Goal: Communication & Community: Connect with others

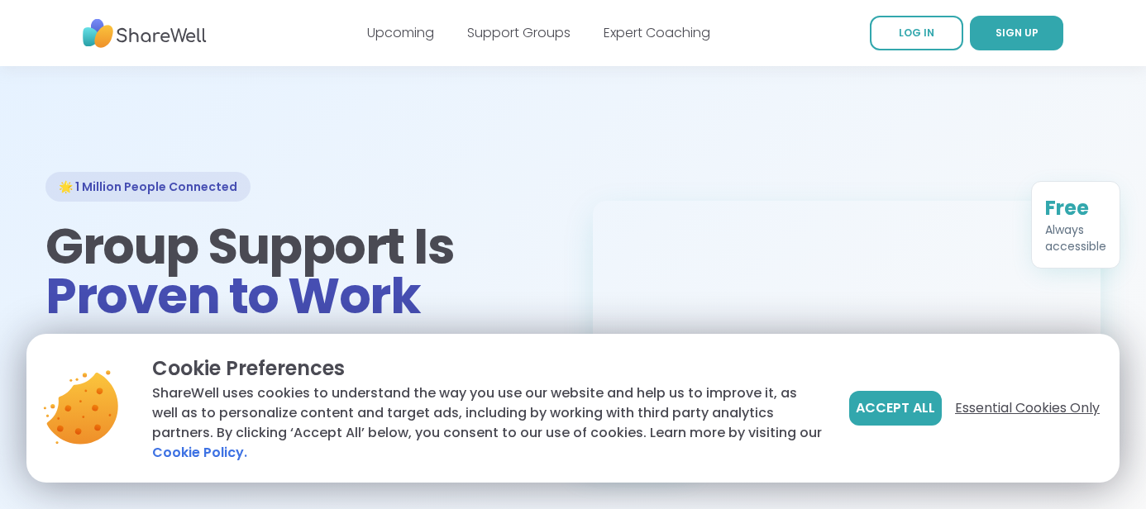
click at [1002, 409] on span "Essential Cookies Only" at bounding box center [1027, 409] width 145 height 20
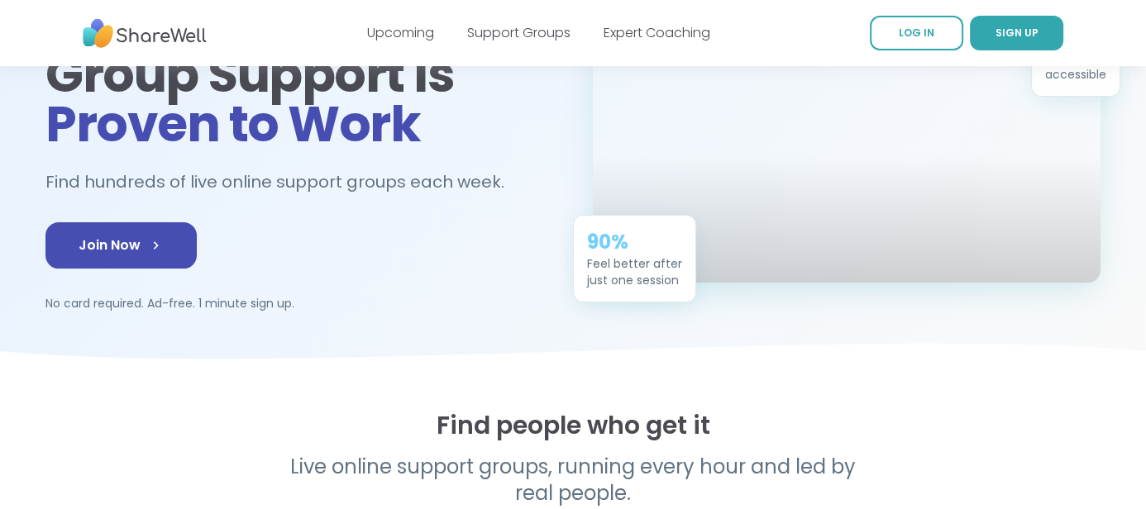
scroll to position [178, 0]
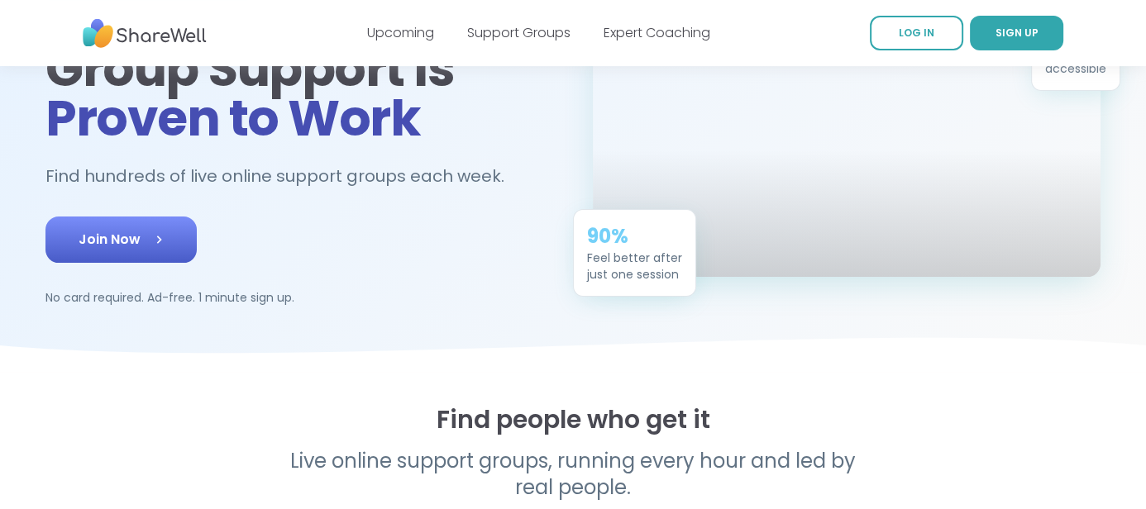
click at [141, 246] on span "Join Now" at bounding box center [121, 240] width 85 height 20
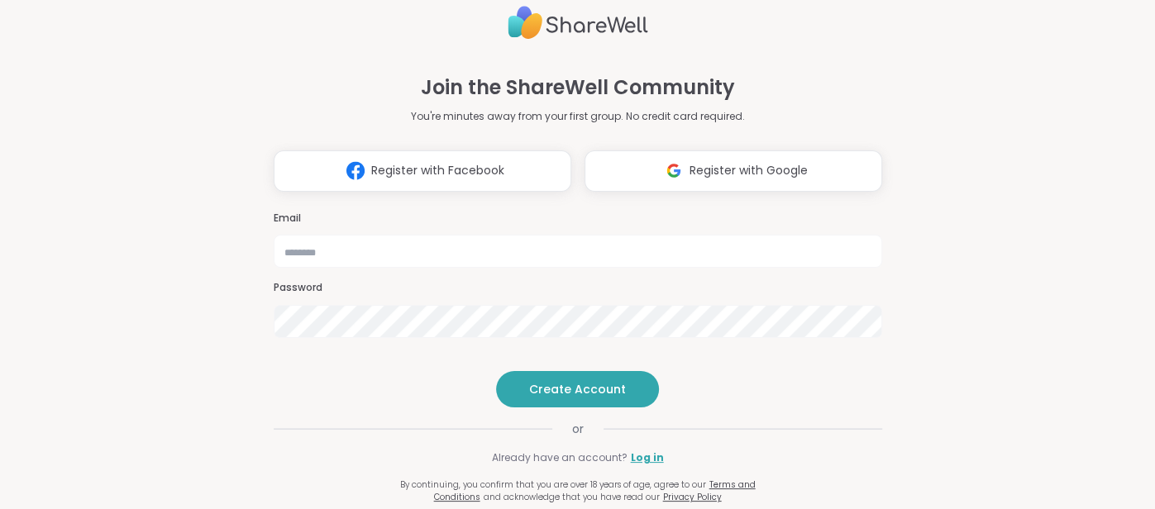
click at [676, 155] on img at bounding box center [673, 170] width 31 height 31
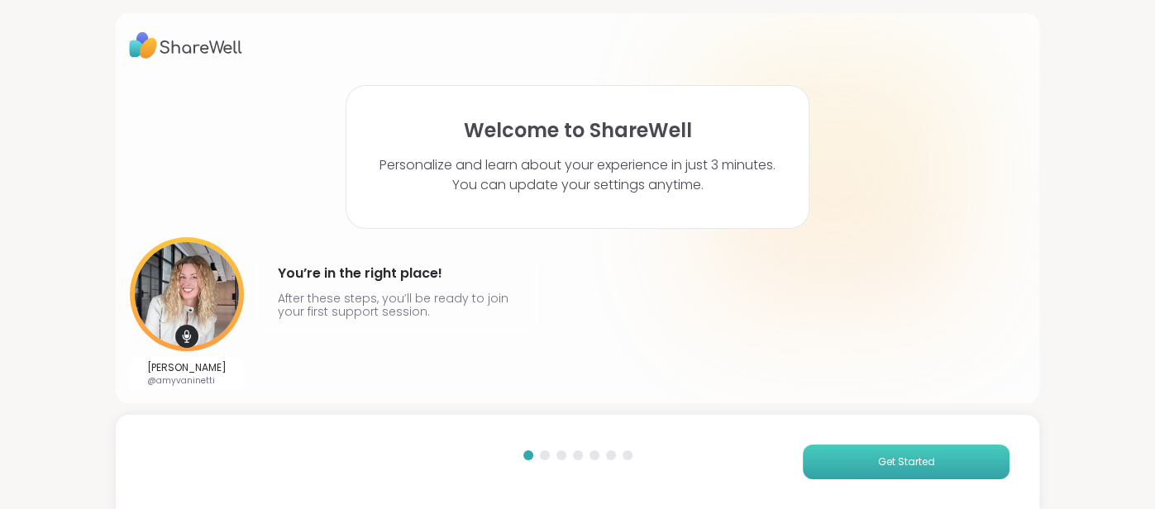
click at [862, 455] on button "Get Started" at bounding box center [906, 462] width 207 height 35
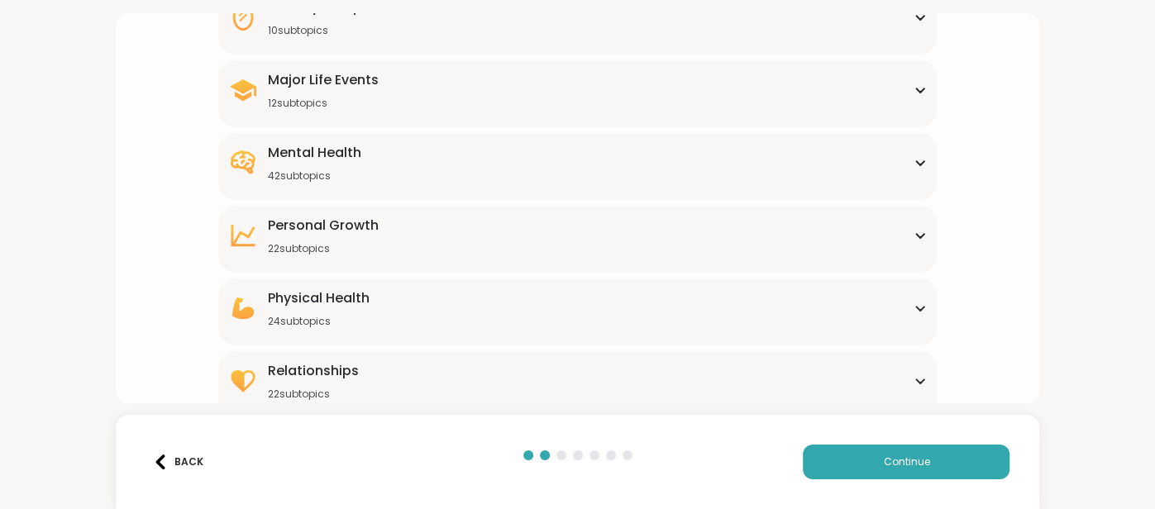
scroll to position [262, 0]
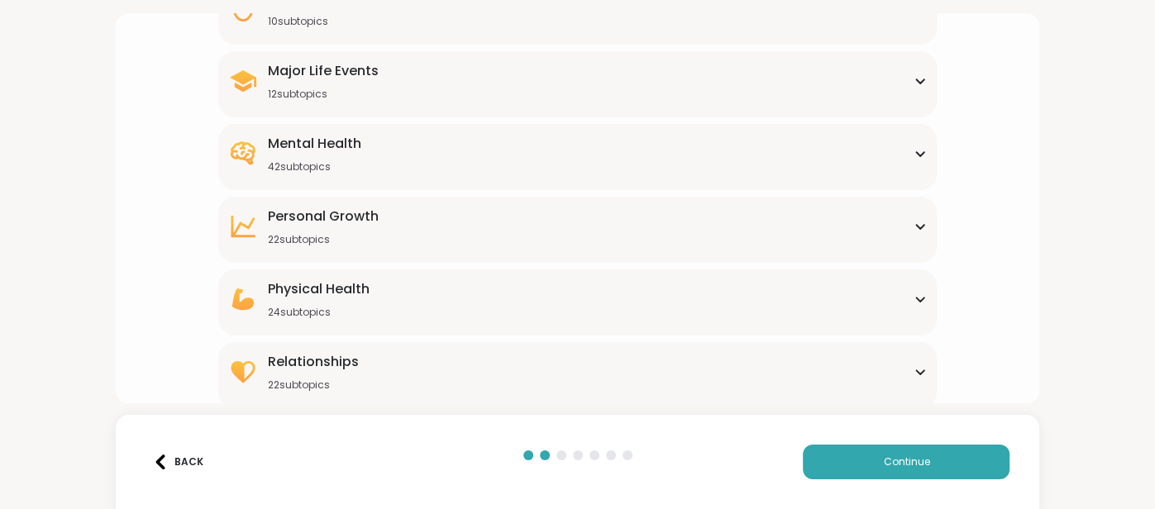
click at [420, 305] on div "Physical Health 24 subtopics" at bounding box center [577, 299] width 698 height 40
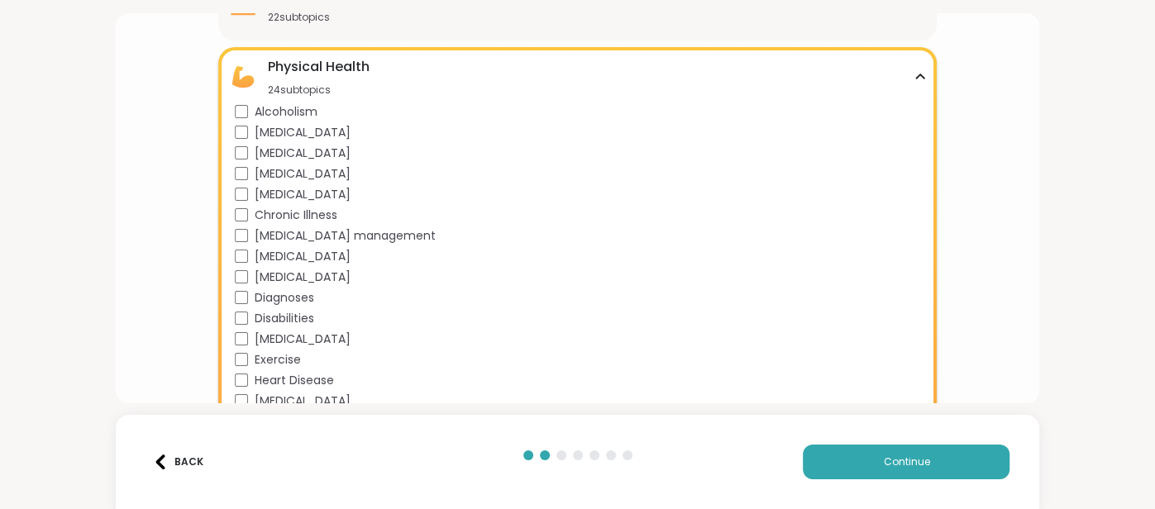
scroll to position [456, 0]
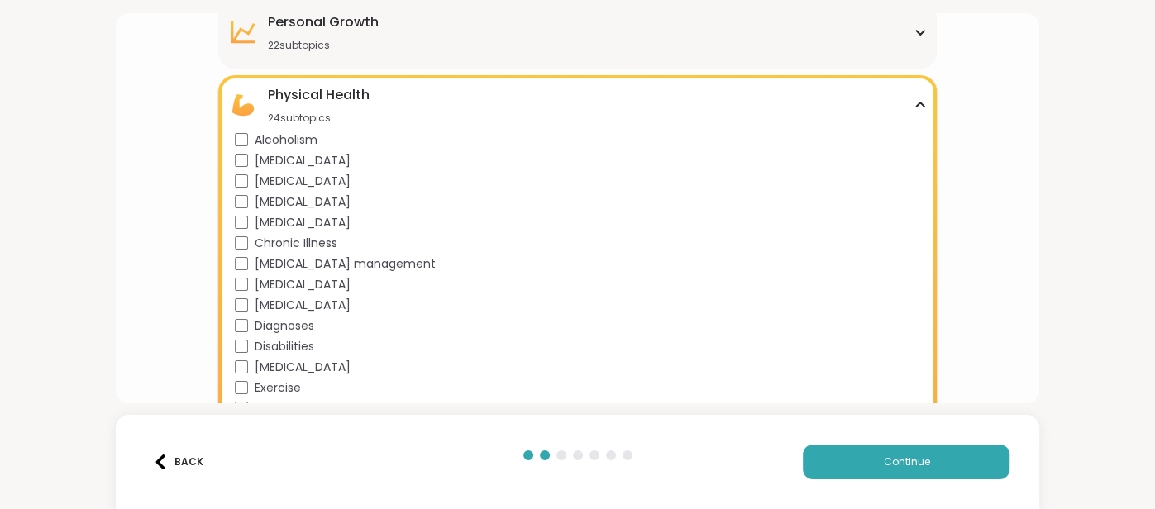
click at [297, 236] on span "Chronic Illness" at bounding box center [296, 243] width 83 height 17
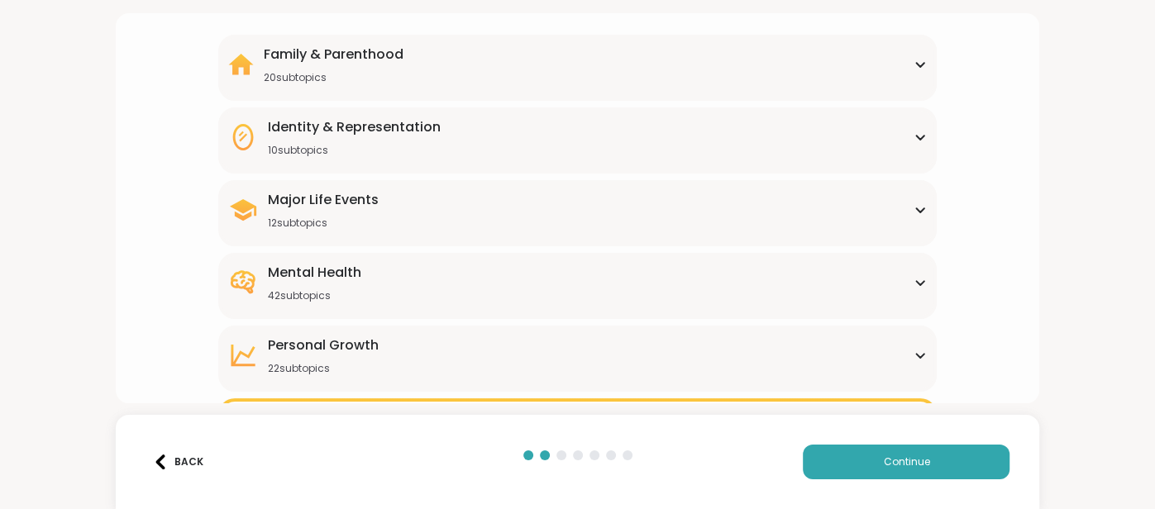
scroll to position [99, 0]
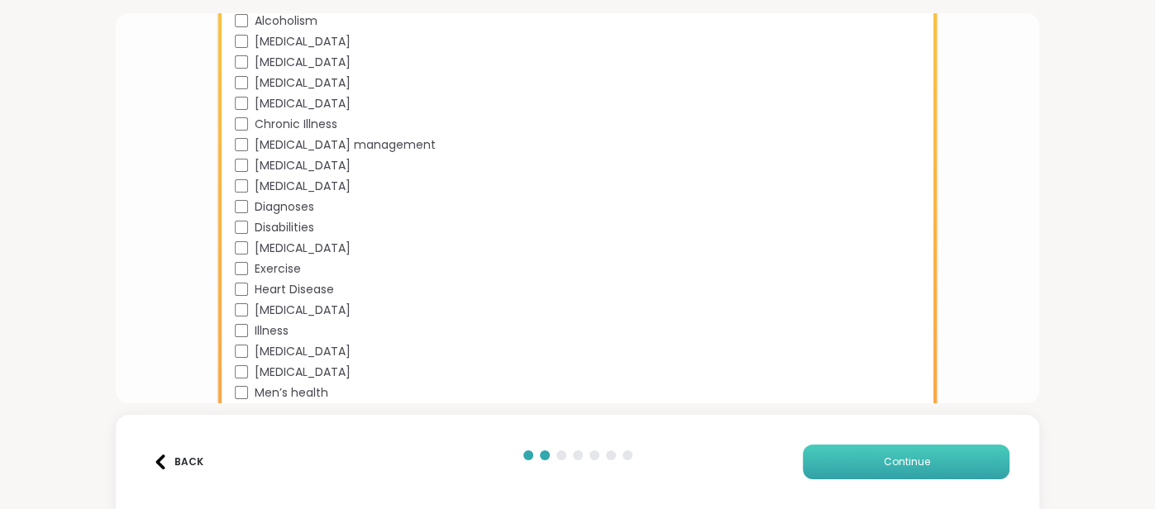
click at [871, 476] on button "Continue" at bounding box center [906, 462] width 207 height 35
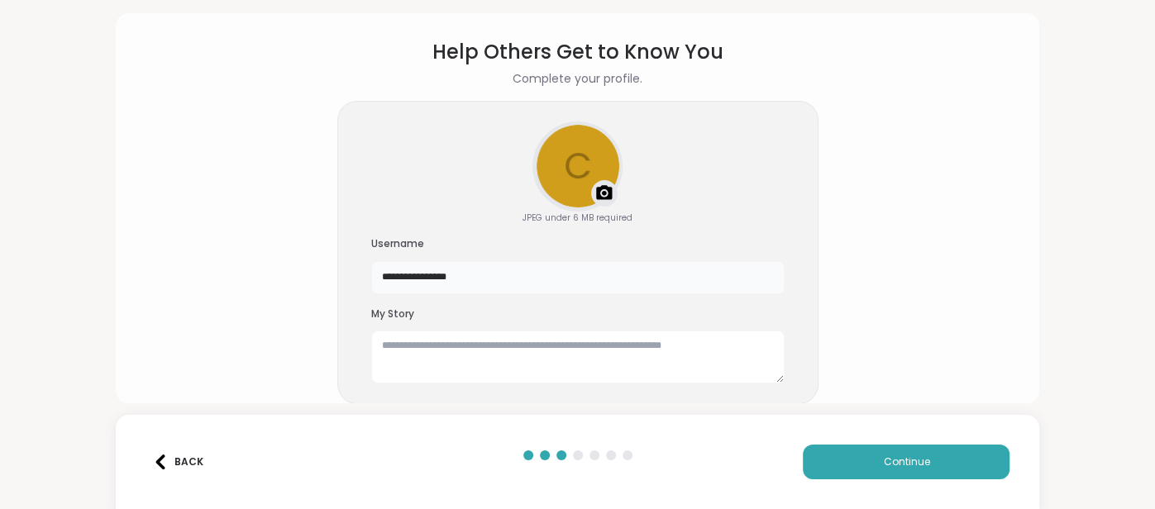
click at [480, 278] on input "**********" at bounding box center [577, 277] width 413 height 33
click at [383, 278] on input "**********" at bounding box center [577, 277] width 413 height 33
click at [413, 274] on input "**********" at bounding box center [577, 277] width 413 height 33
click at [433, 273] on input "**********" at bounding box center [577, 277] width 413 height 33
type input "**********"
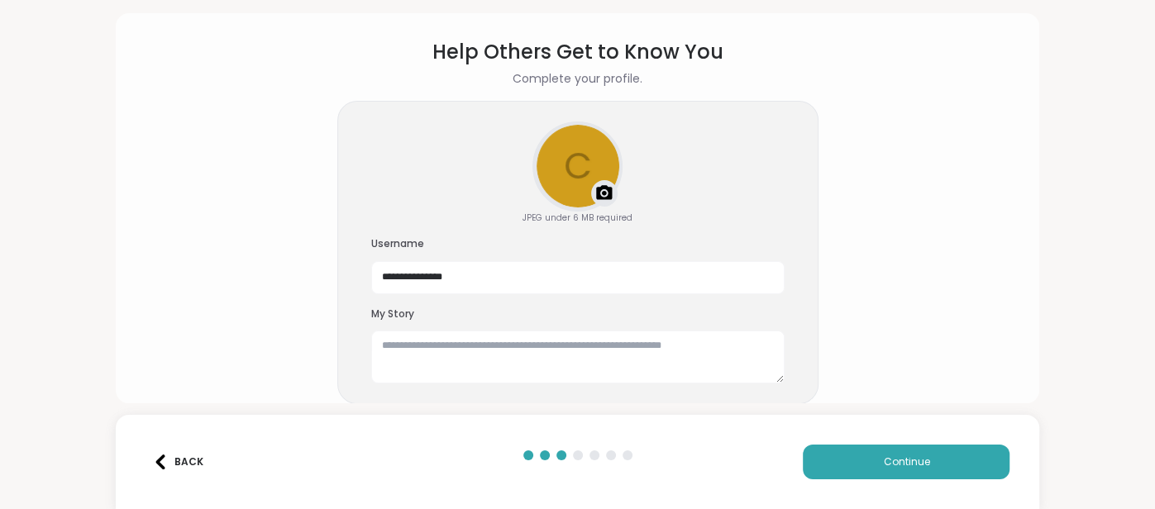
click at [363, 298] on div "**********" at bounding box center [577, 253] width 481 height 304
click at [540, 351] on textarea at bounding box center [577, 357] width 413 height 53
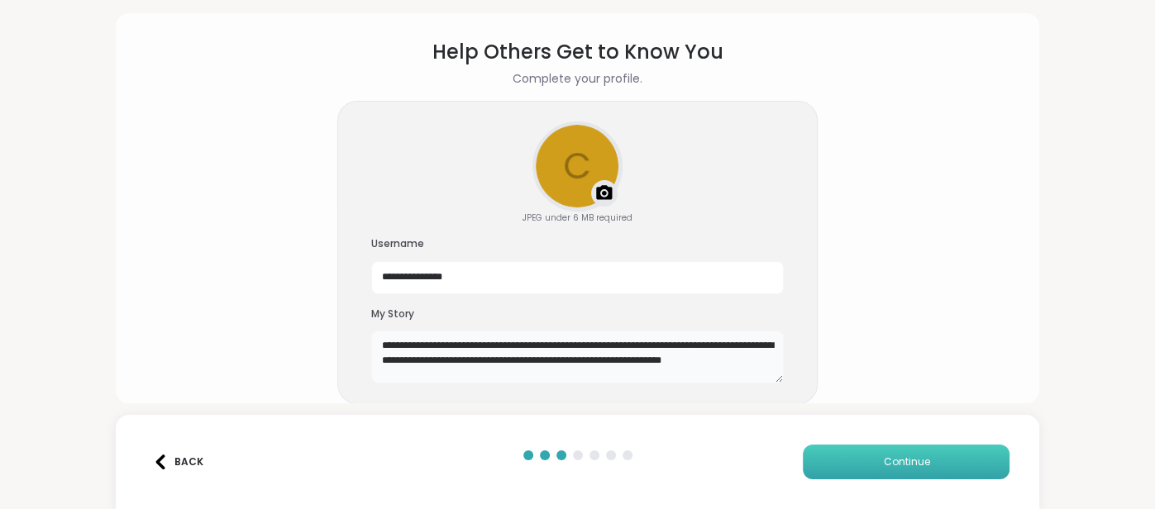
type textarea "**********"
click at [857, 477] on button "Continue" at bounding box center [906, 462] width 207 height 35
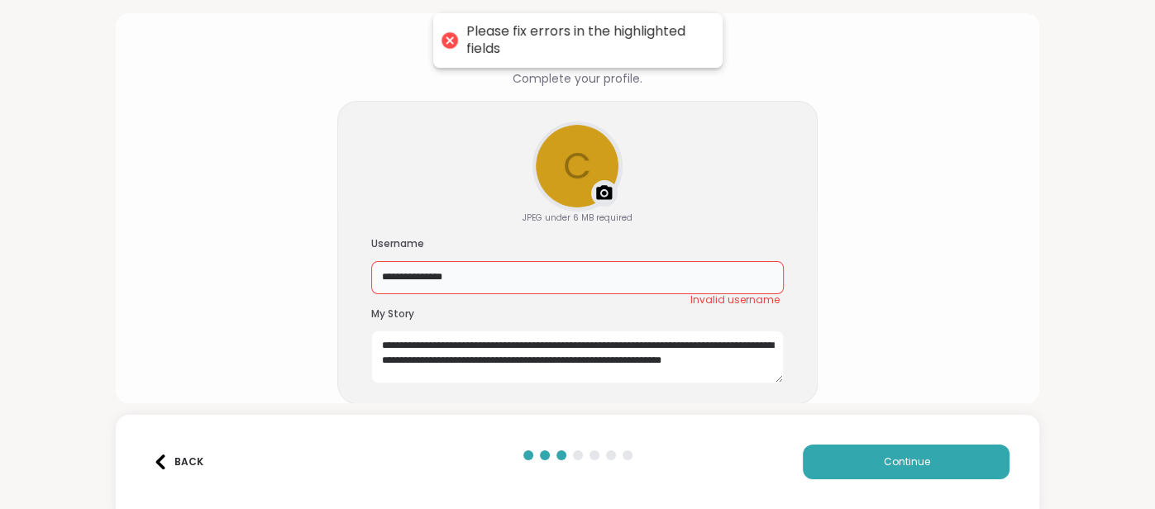
click at [512, 278] on input "**********" at bounding box center [577, 277] width 413 height 33
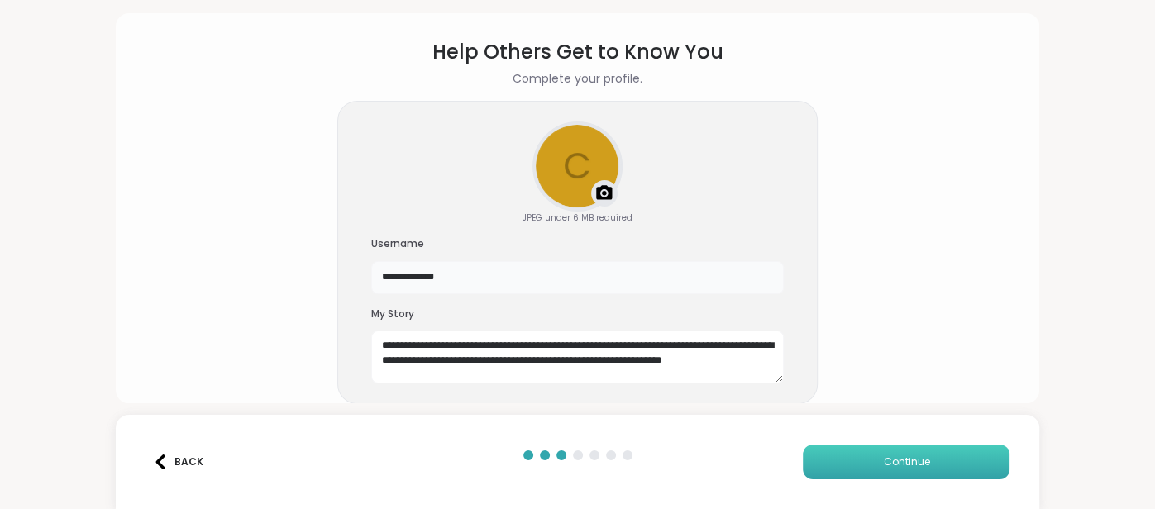
type input "**********"
click at [908, 471] on button "Continue" at bounding box center [906, 462] width 207 height 35
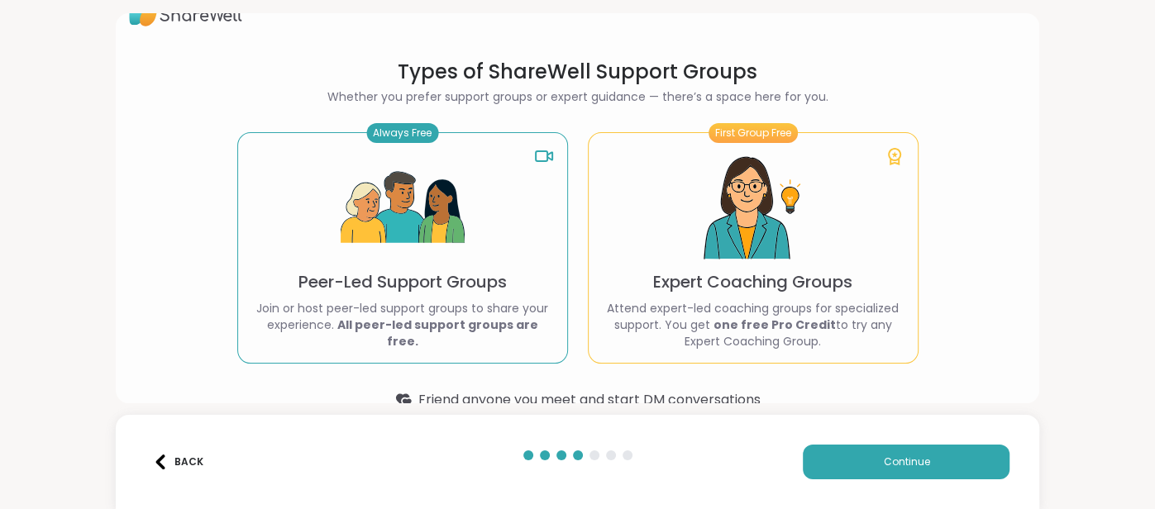
scroll to position [64, 0]
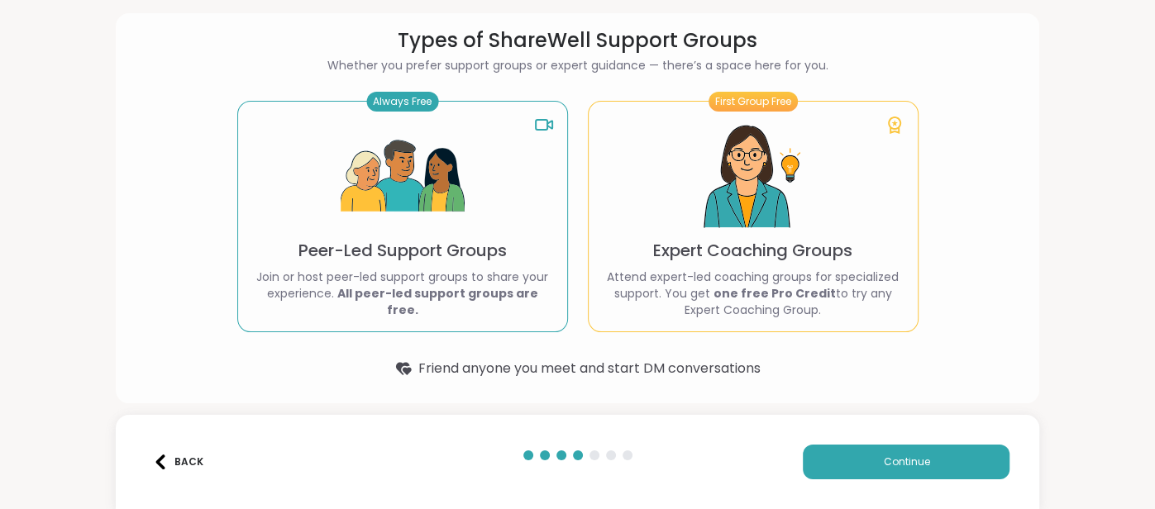
click at [373, 228] on img at bounding box center [403, 177] width 124 height 124
click at [482, 216] on div "Always Free Peer-Led Support Groups Join or host peer-led support groups to sha…" at bounding box center [402, 217] width 331 height 232
click at [700, 201] on img at bounding box center [753, 177] width 124 height 124
drag, startPoint x: 421, startPoint y: 203, endPoint x: 494, endPoint y: 88, distance: 136.5
click at [420, 202] on img at bounding box center [403, 177] width 124 height 124
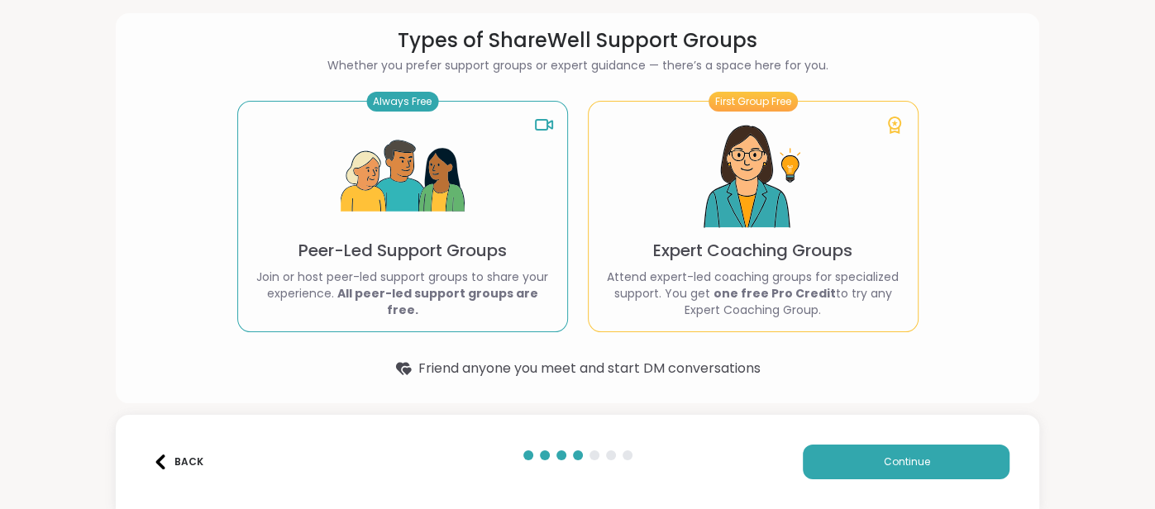
click at [541, 123] on icon at bounding box center [544, 125] width 20 height 20
click at [411, 278] on p "Join or host peer-led support groups to share your experience. All peer-led sup…" at bounding box center [402, 294] width 303 height 50
click at [391, 177] on img at bounding box center [403, 177] width 124 height 124
click at [390, 171] on img at bounding box center [403, 177] width 124 height 124
click at [502, 116] on div "Always Free Peer-Led Support Groups Join or host peer-led support groups to sha…" at bounding box center [402, 217] width 331 height 232
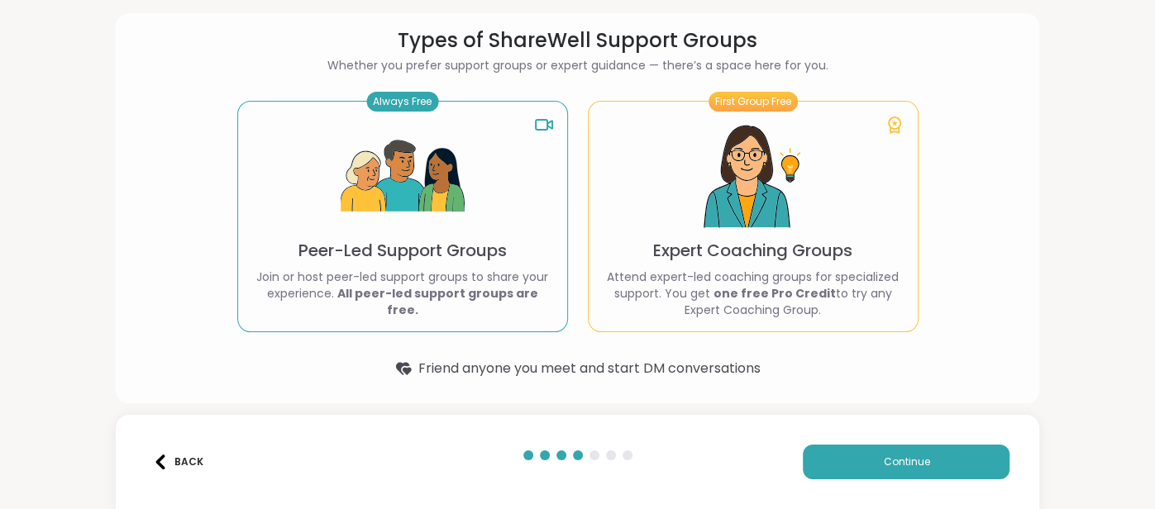
drag, startPoint x: 375, startPoint y: 173, endPoint x: 380, endPoint y: 181, distance: 10.1
click at [375, 174] on img at bounding box center [403, 177] width 124 height 124
click at [859, 464] on button "Continue" at bounding box center [906, 462] width 207 height 35
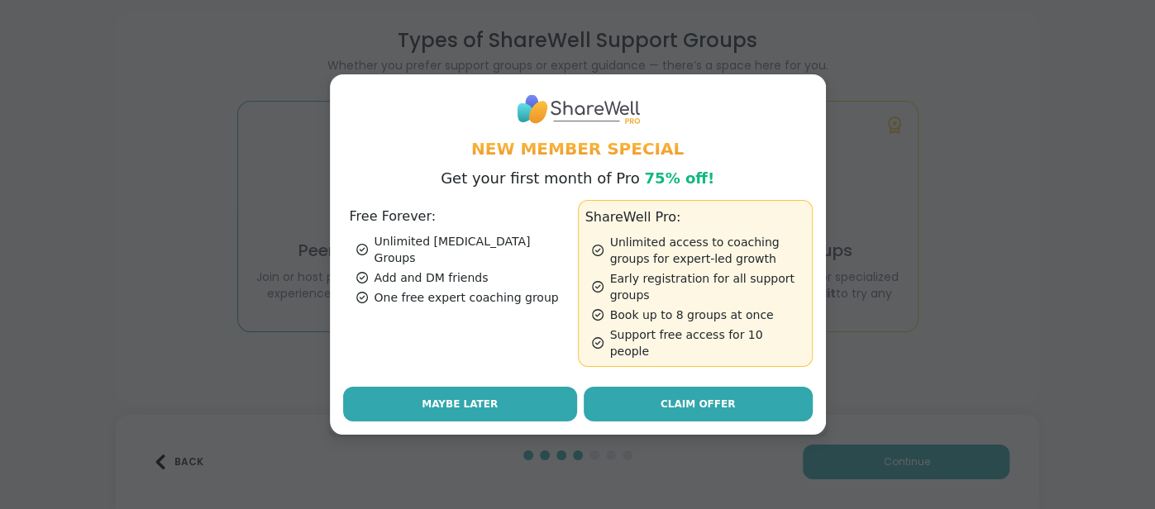
click at [517, 395] on button "Maybe Later" at bounding box center [460, 404] width 234 height 35
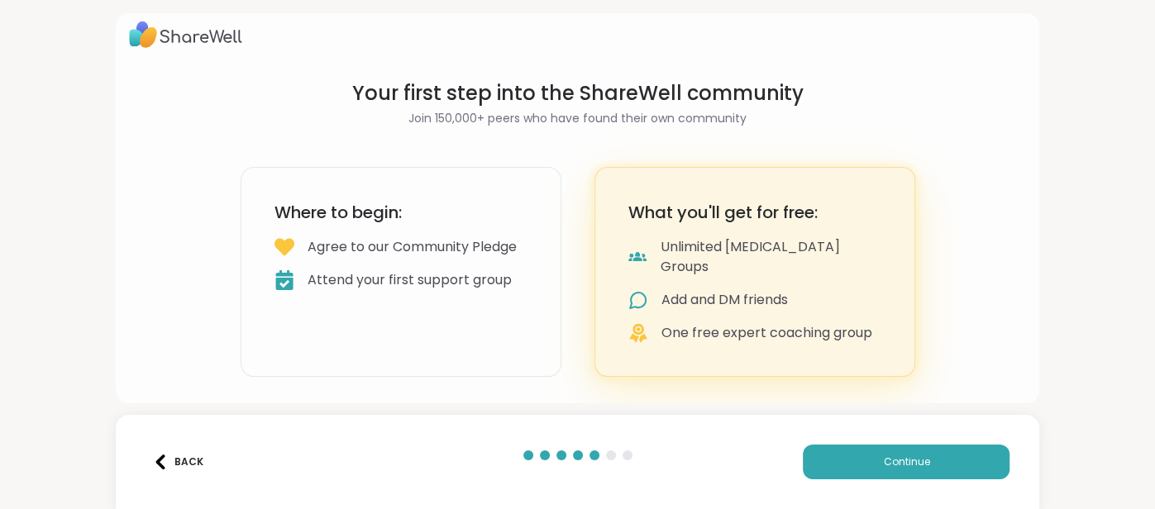
scroll to position [0, 0]
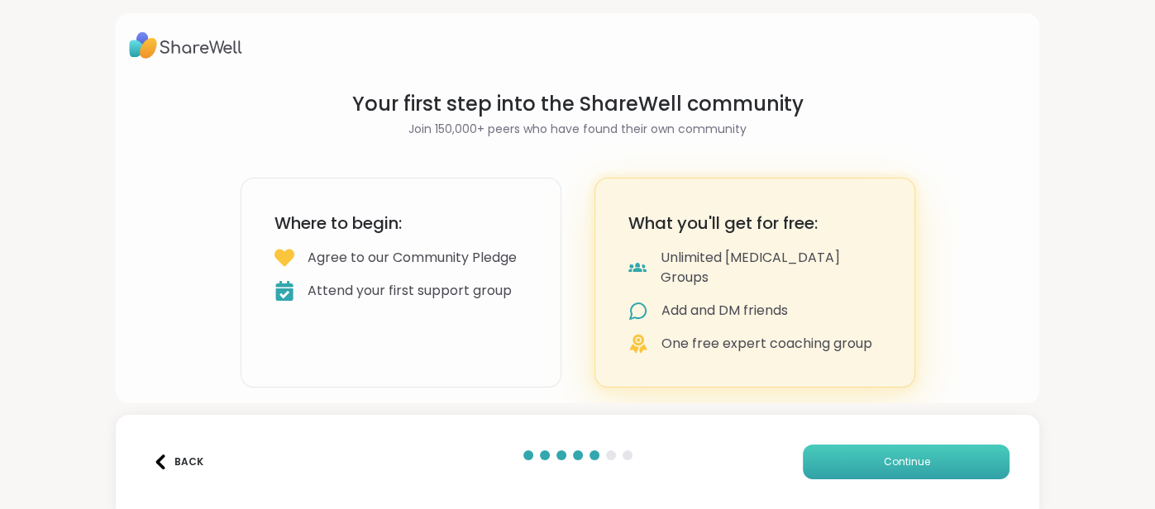
click at [883, 455] on span "Continue" at bounding box center [906, 462] width 46 height 15
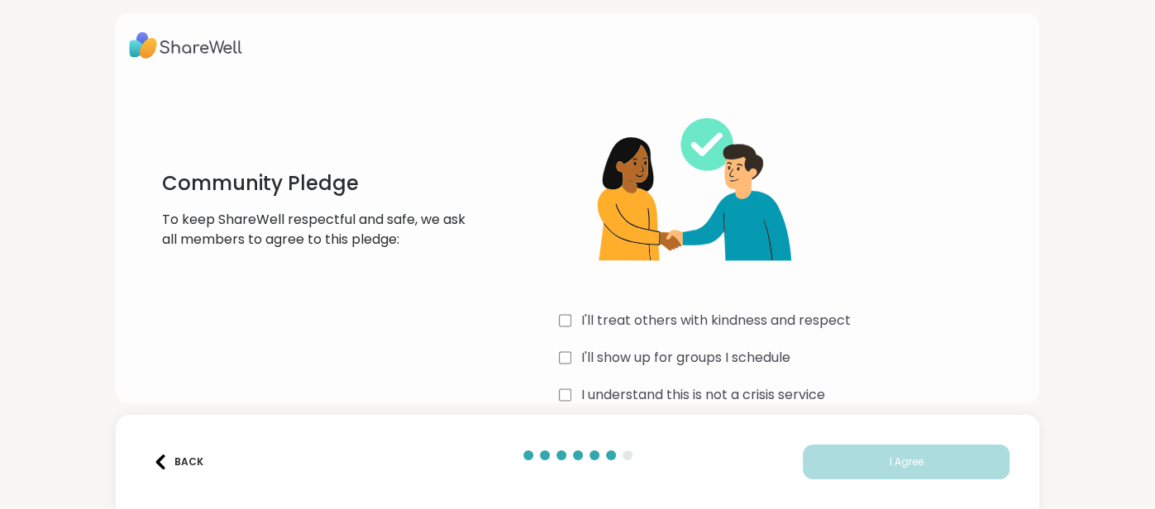
click at [572, 319] on div "I'll treat others with kindness and respect" at bounding box center [792, 321] width 467 height 20
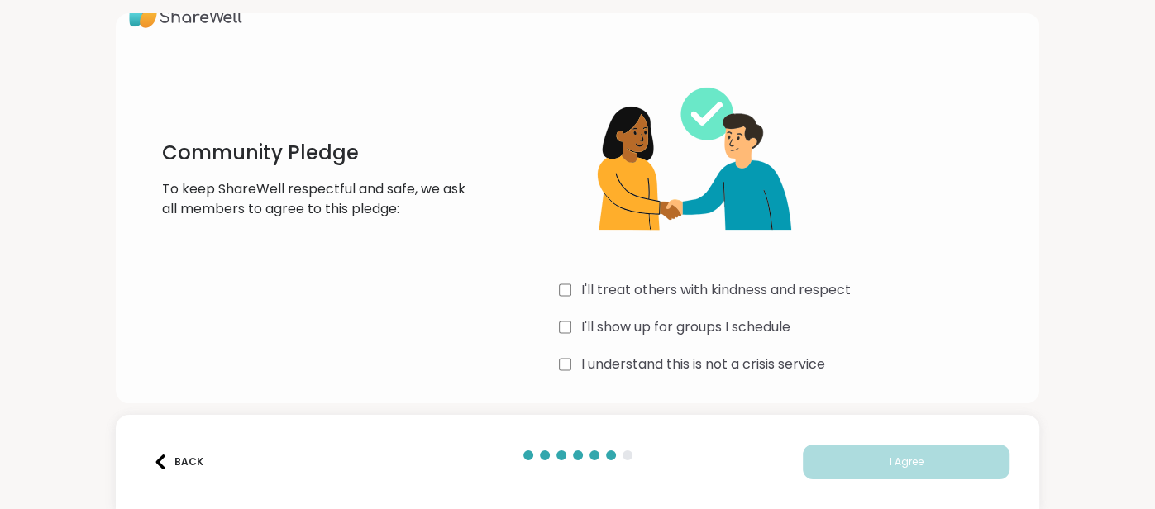
click at [623, 365] on label "I understand this is not a crisis service" at bounding box center [703, 365] width 244 height 20
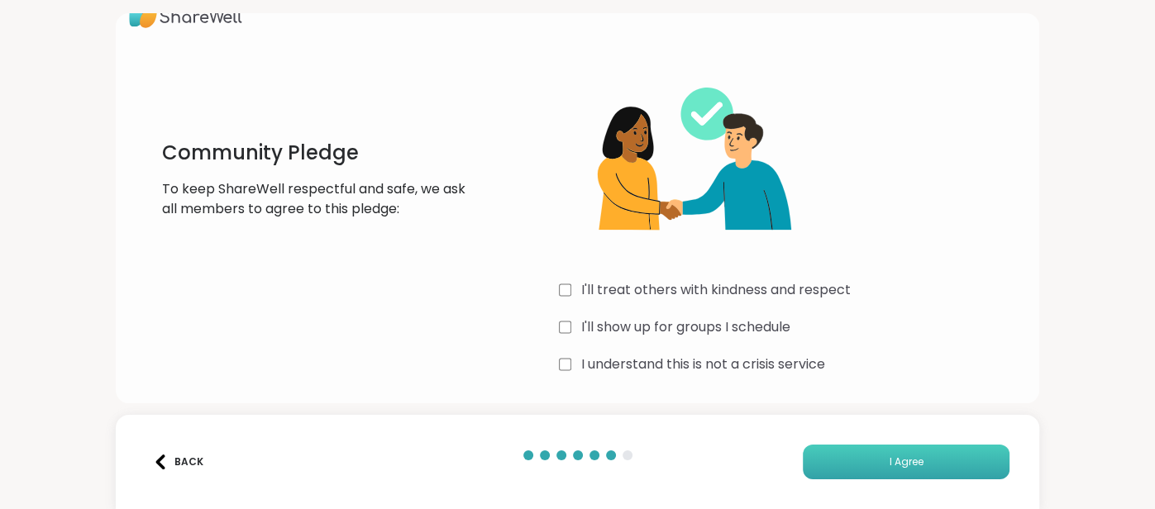
click at [908, 460] on span "I Agree" at bounding box center [907, 462] width 34 height 15
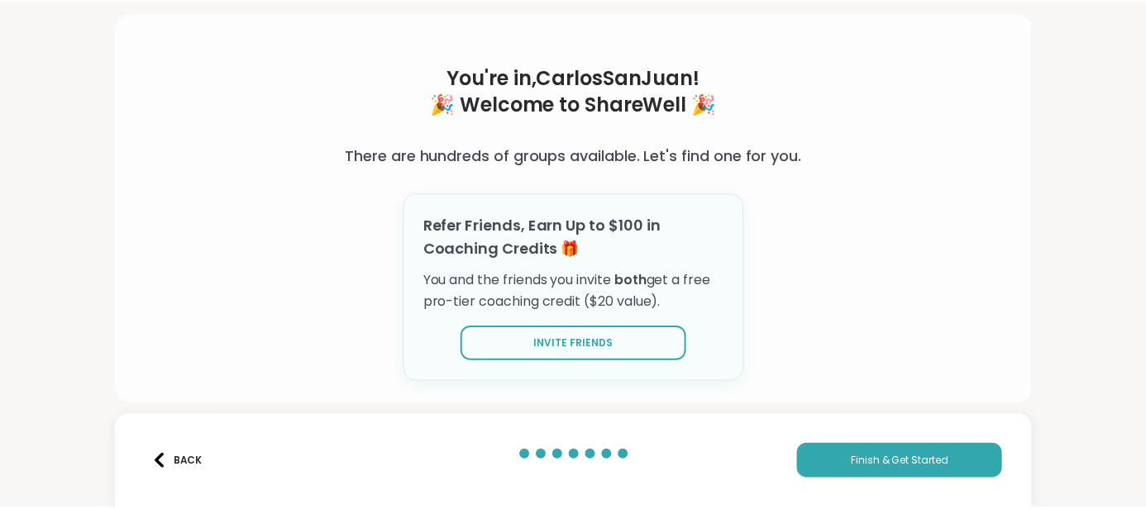
scroll to position [50, 0]
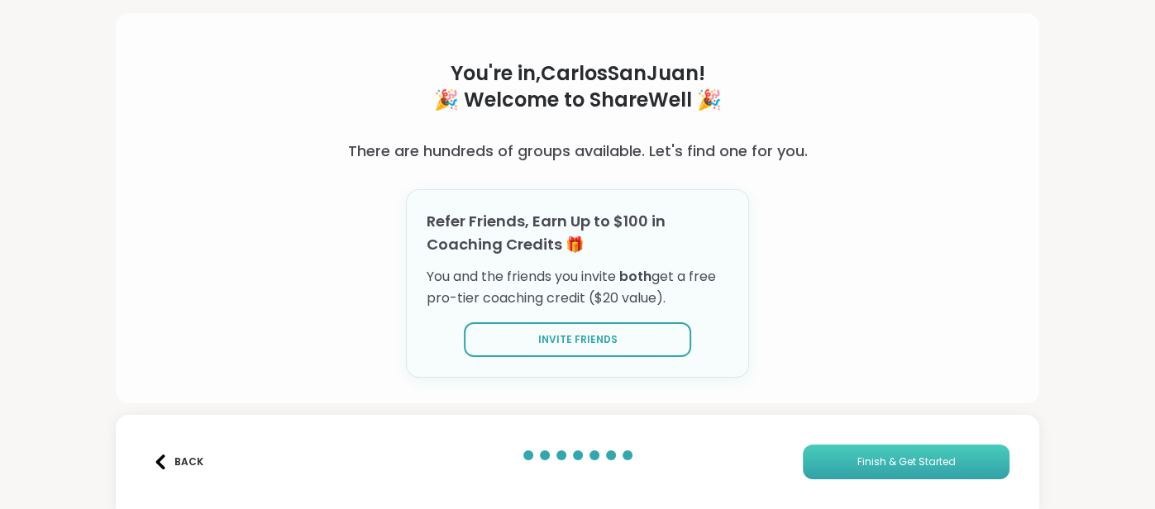
click at [869, 465] on span "Finish & Get Started" at bounding box center [906, 462] width 98 height 15
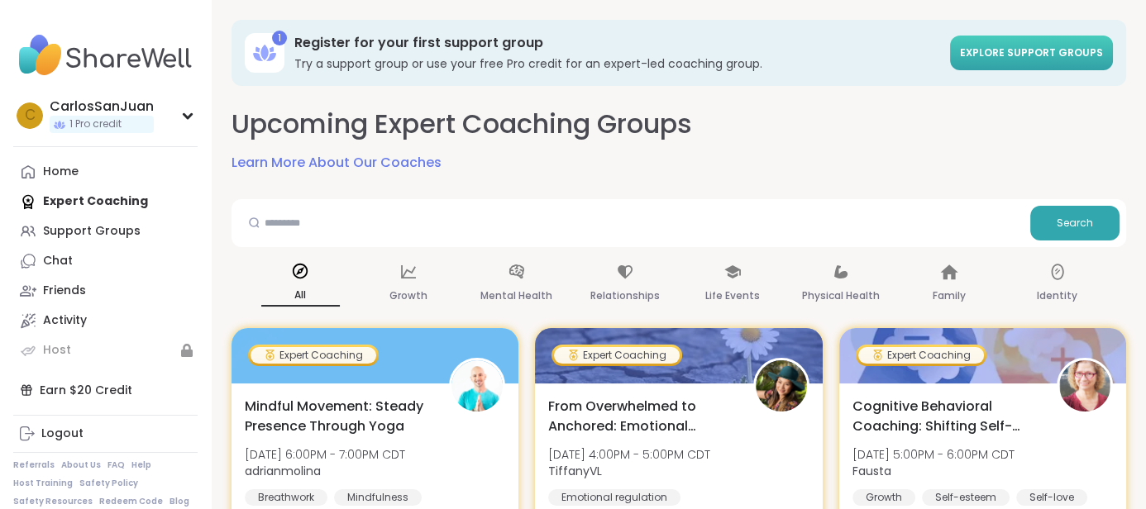
click at [1020, 39] on link "Explore support groups" at bounding box center [1031, 53] width 163 height 35
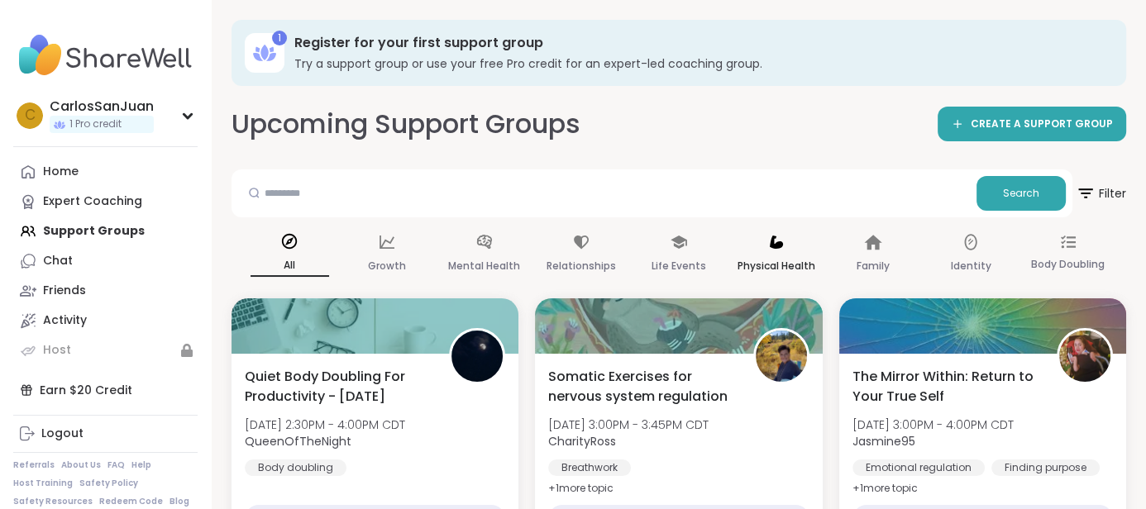
click at [783, 258] on p "Physical Health" at bounding box center [777, 266] width 78 height 20
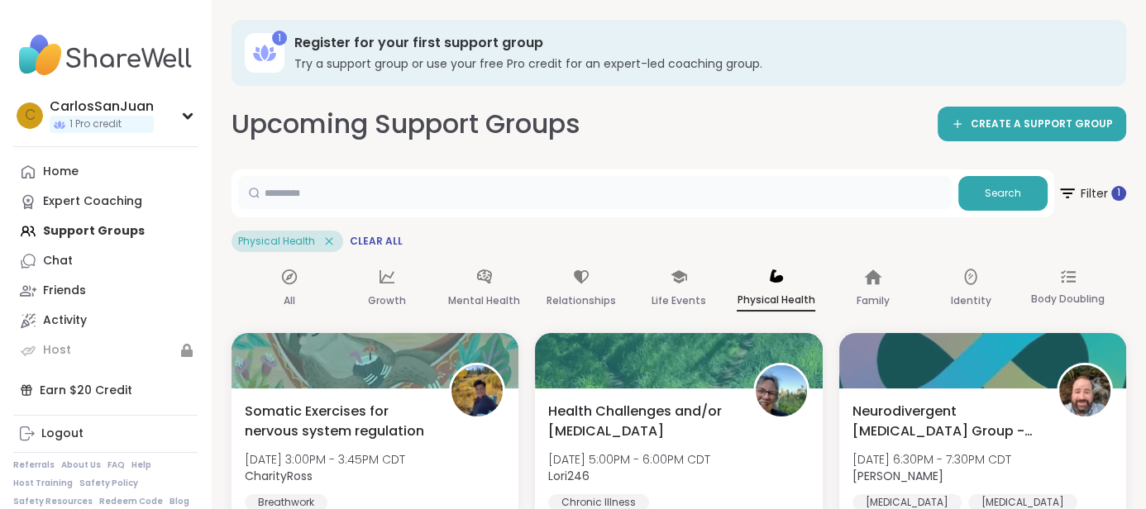
click at [474, 204] on input "text" at bounding box center [595, 192] width 714 height 33
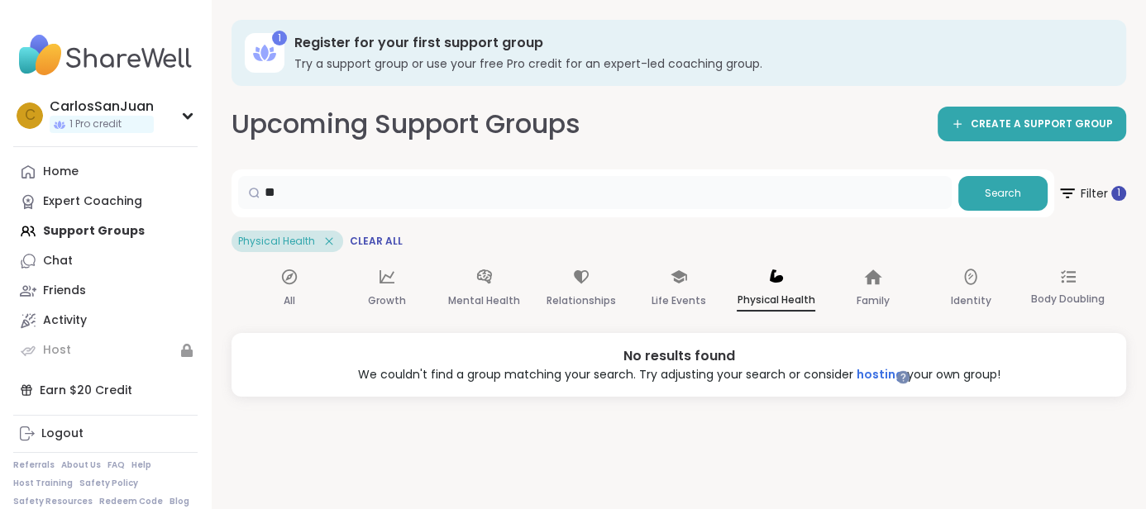
type input "*"
drag, startPoint x: 463, startPoint y: 194, endPoint x: 256, endPoint y: 187, distance: 207.7
click at [256, 187] on div "******" at bounding box center [595, 192] width 714 height 33
type input "****"
click at [791, 287] on div "Physical Health" at bounding box center [776, 289] width 79 height 61
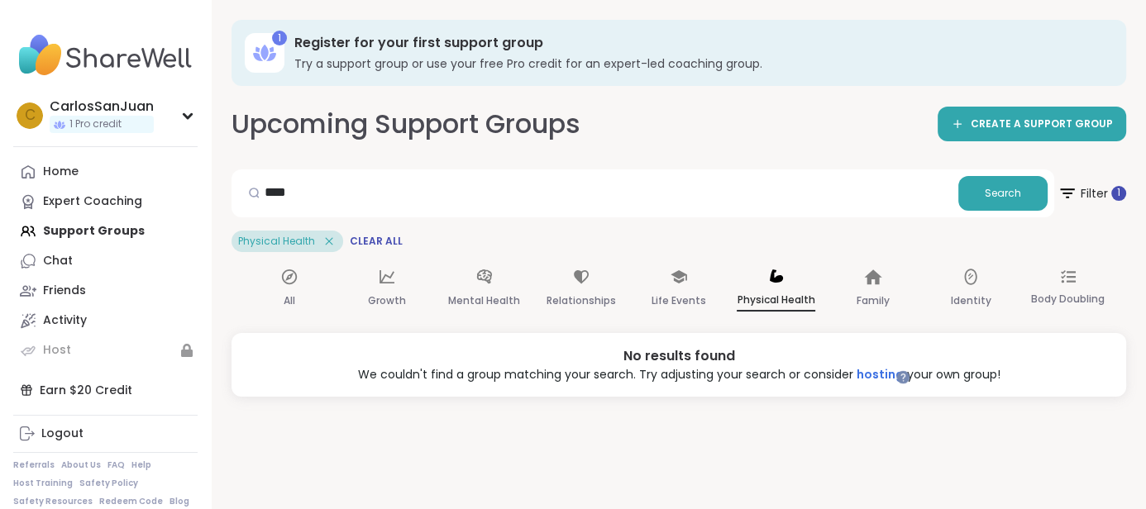
click at [791, 287] on div "Physical Health" at bounding box center [776, 289] width 79 height 61
click at [329, 240] on icon at bounding box center [329, 241] width 15 height 15
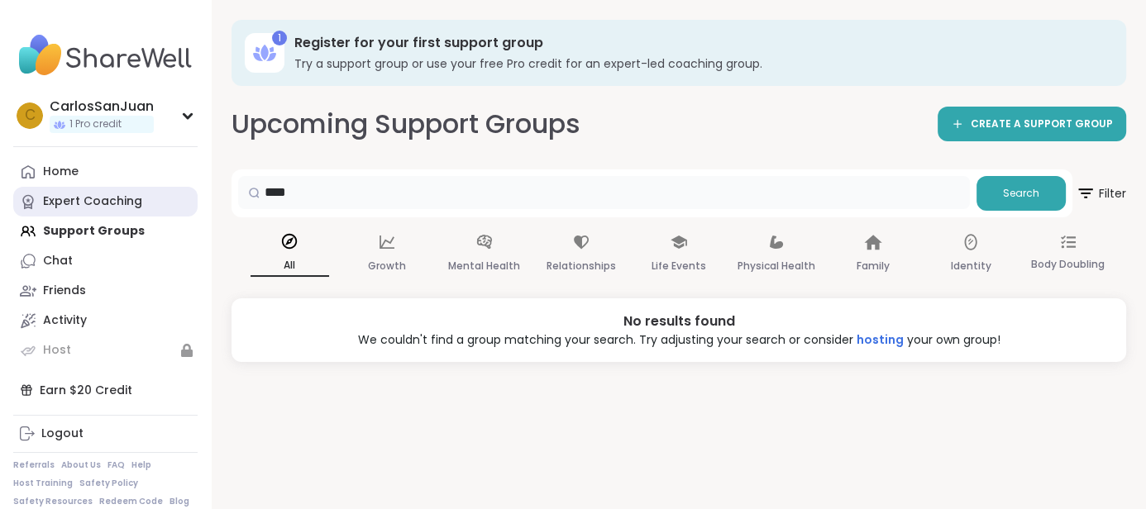
drag, startPoint x: 615, startPoint y: 208, endPoint x: 14, endPoint y: 198, distance: 601.2
click at [8, 207] on div "C CarlosSanJuan 1 Pro credit Profile Membership Settings Help Home Expert Coach…" at bounding box center [573, 254] width 1146 height 509
click at [785, 250] on icon at bounding box center [776, 242] width 18 height 18
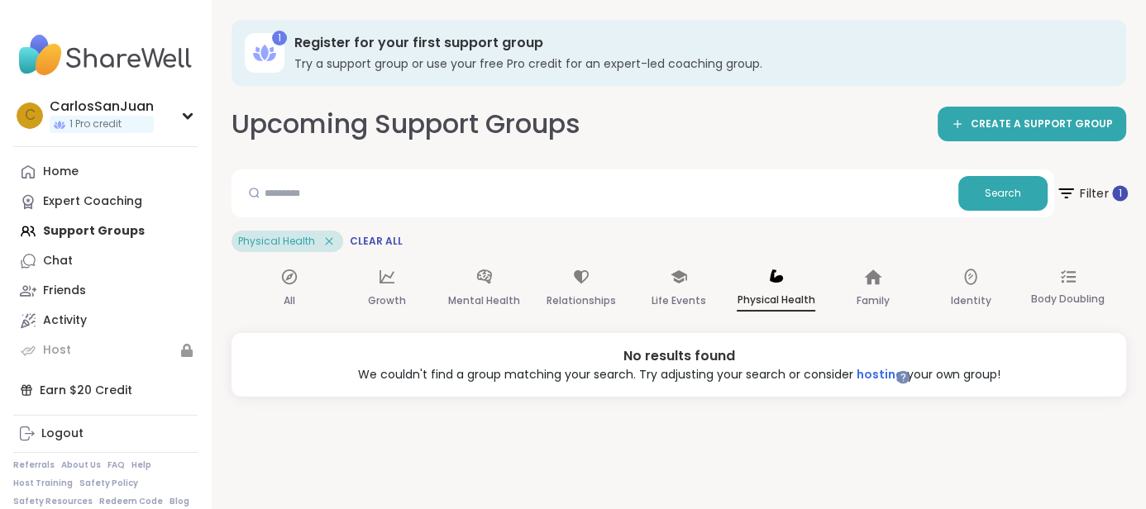
click at [1091, 209] on span "Filter 1" at bounding box center [1092, 193] width 72 height 41
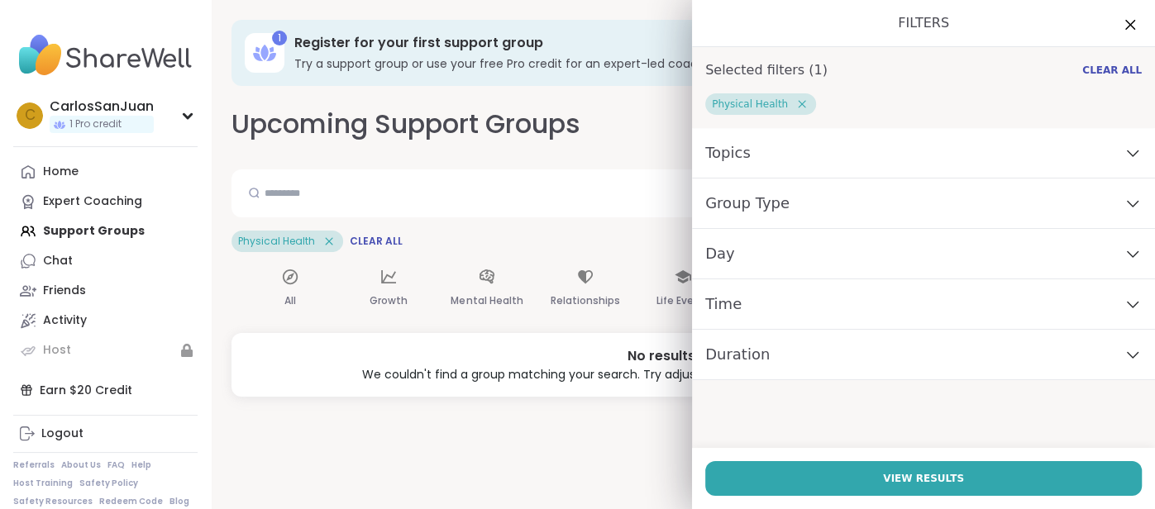
click at [534, 241] on div "Physical Health Clear All" at bounding box center [684, 241] width 904 height 21
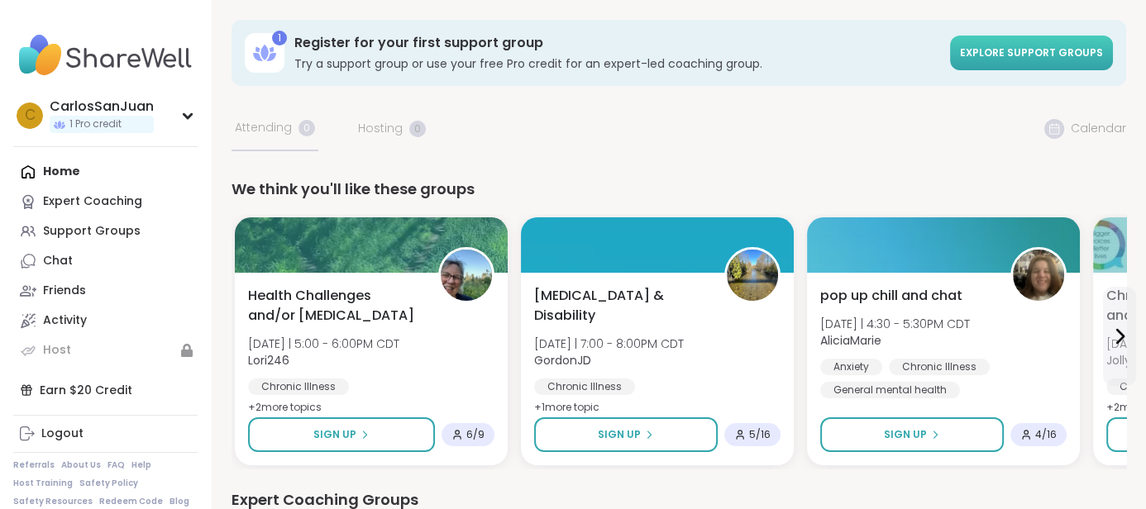
click at [1025, 43] on link "Explore support groups" at bounding box center [1031, 53] width 163 height 35
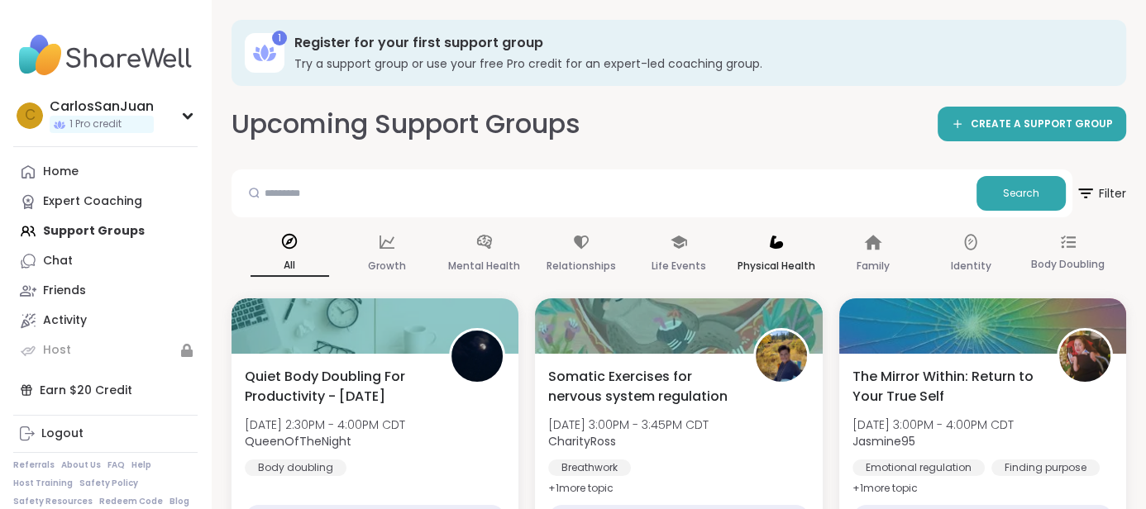
click at [762, 232] on div "Physical Health" at bounding box center [776, 254] width 79 height 61
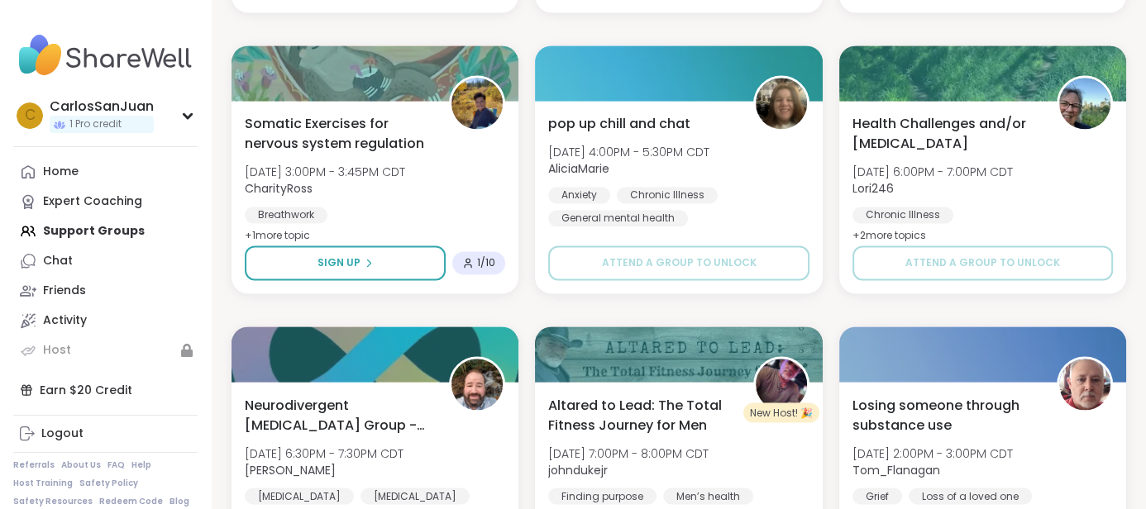
scroll to position [2814, 0]
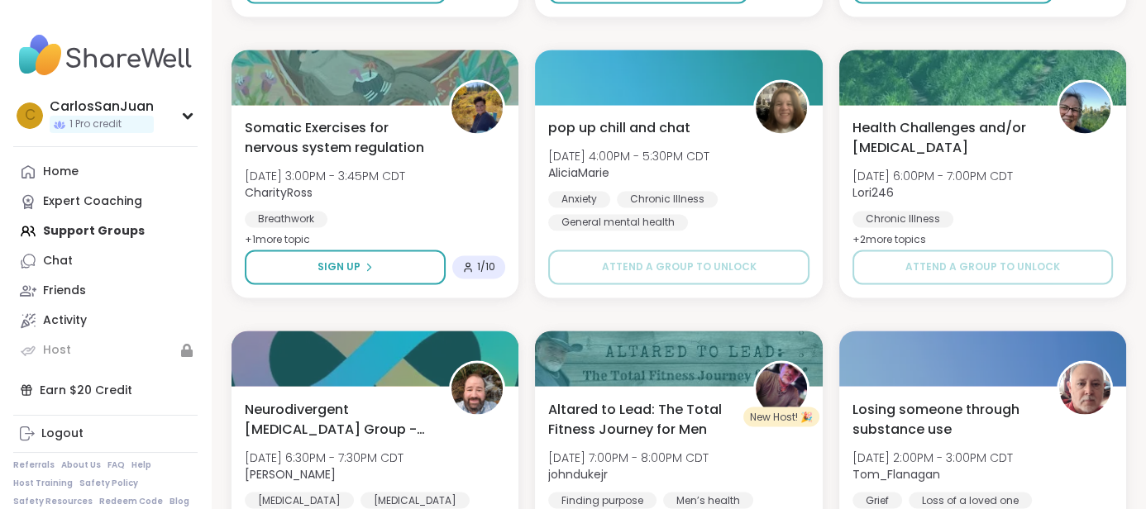
click at [981, 145] on span "Health Challenges and/or [MEDICAL_DATA]" at bounding box center [946, 138] width 186 height 40
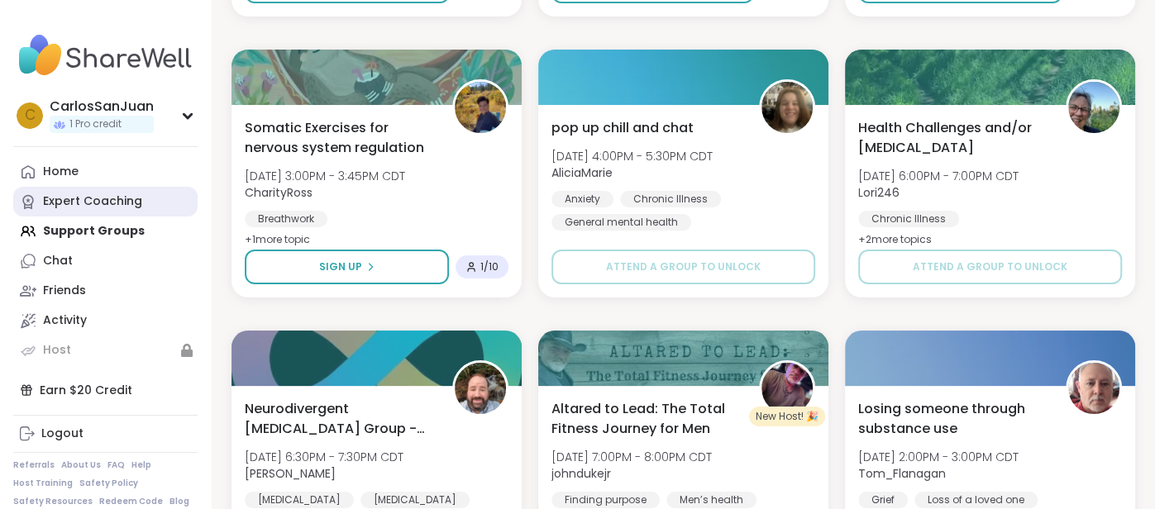
click at [107, 194] on div "Expert Coaching" at bounding box center [92, 201] width 99 height 17
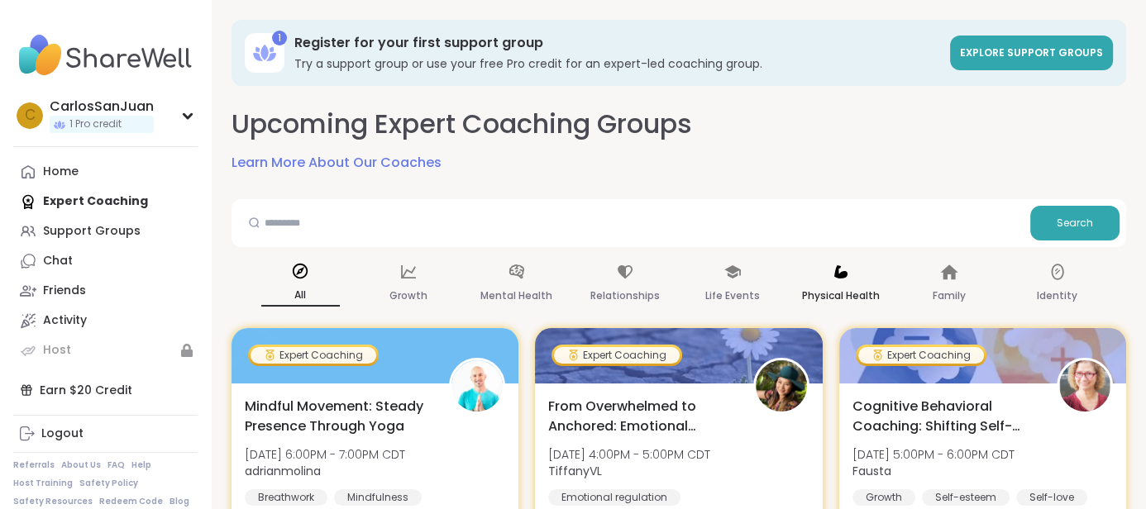
click at [849, 271] on icon at bounding box center [841, 272] width 18 height 18
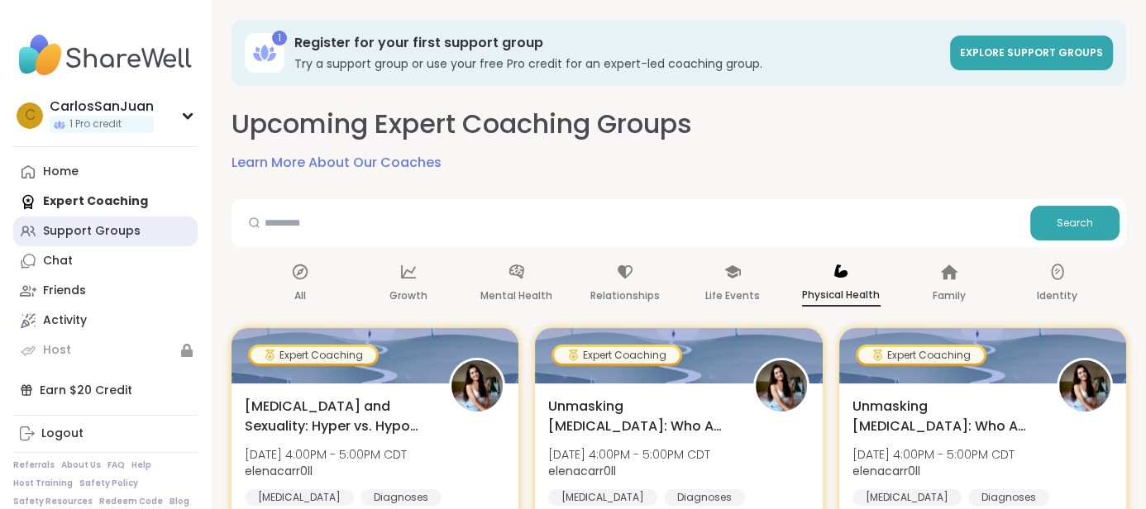
click at [111, 221] on link "Support Groups" at bounding box center [105, 232] width 184 height 30
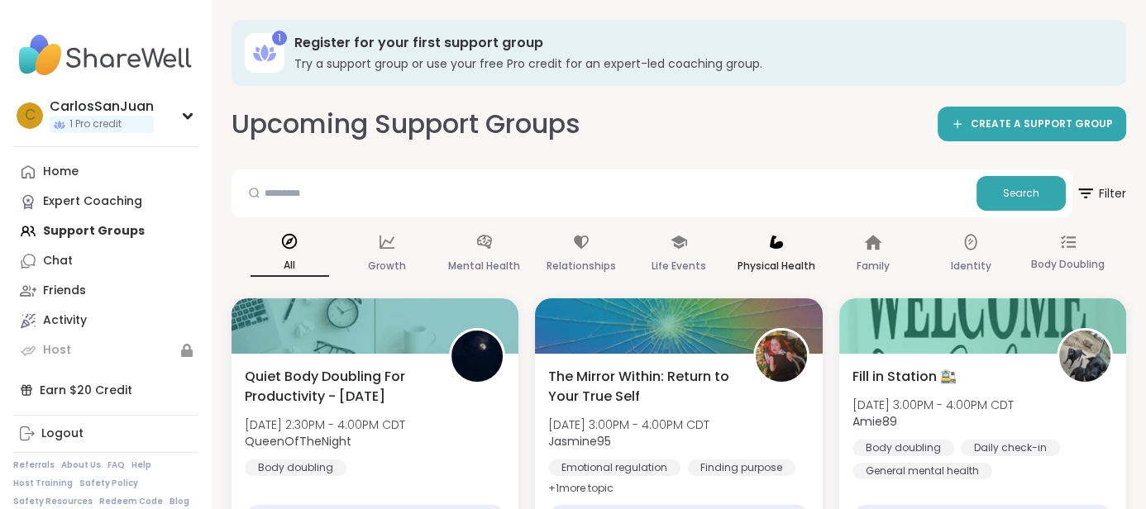
click at [748, 241] on div "Physical Health" at bounding box center [776, 254] width 79 height 61
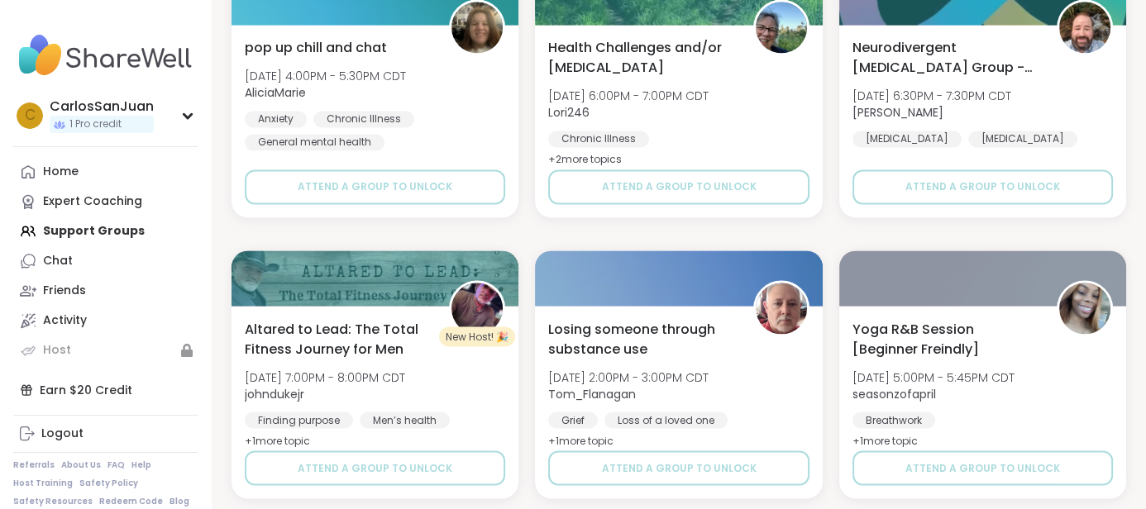
scroll to position [2857, 0]
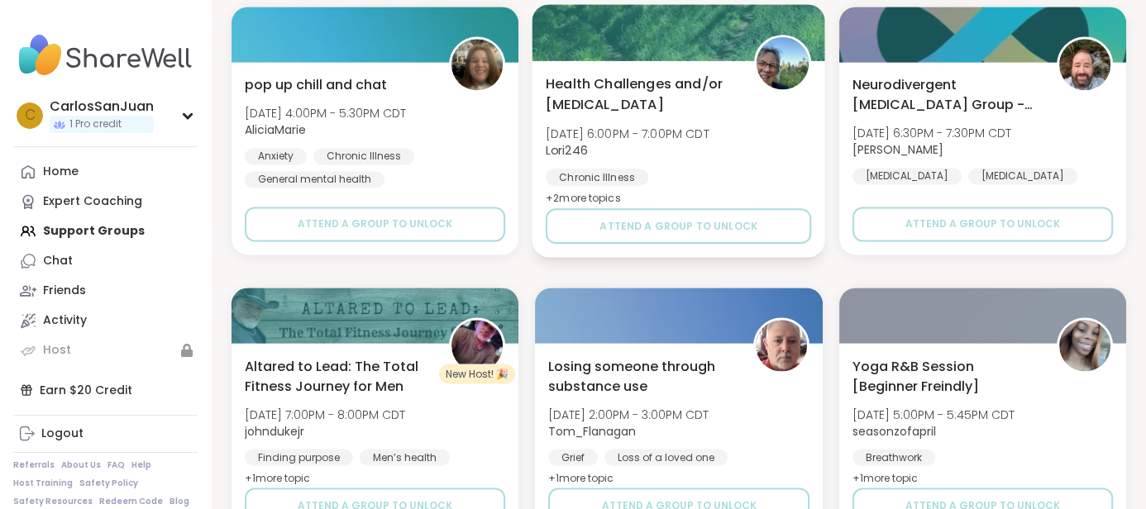
click at [631, 78] on span "Health Challenges and/or [MEDICAL_DATA]" at bounding box center [641, 94] width 190 height 41
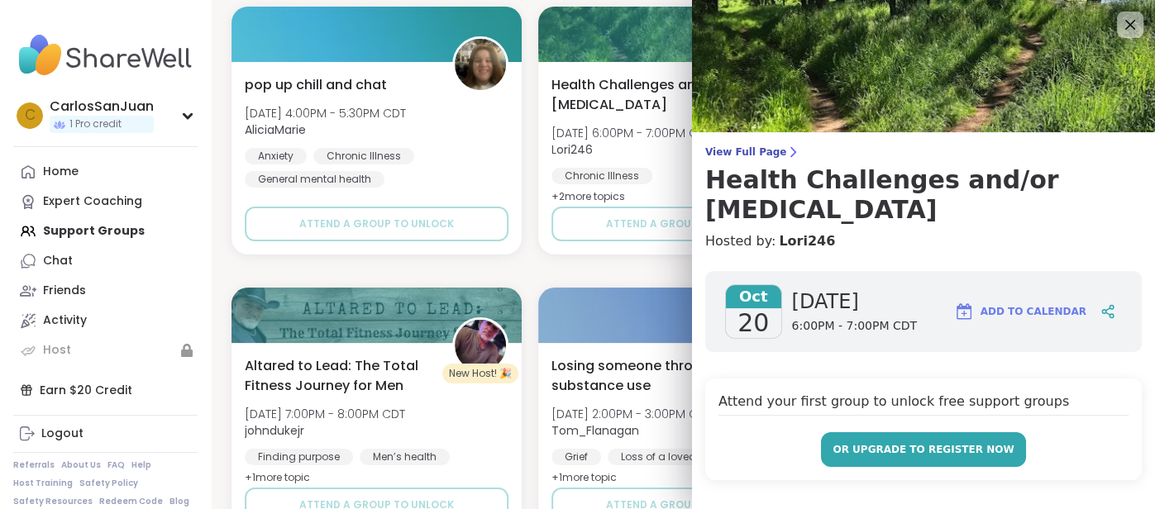
click at [863, 462] on button "or upgrade to register now" at bounding box center [923, 449] width 205 height 35
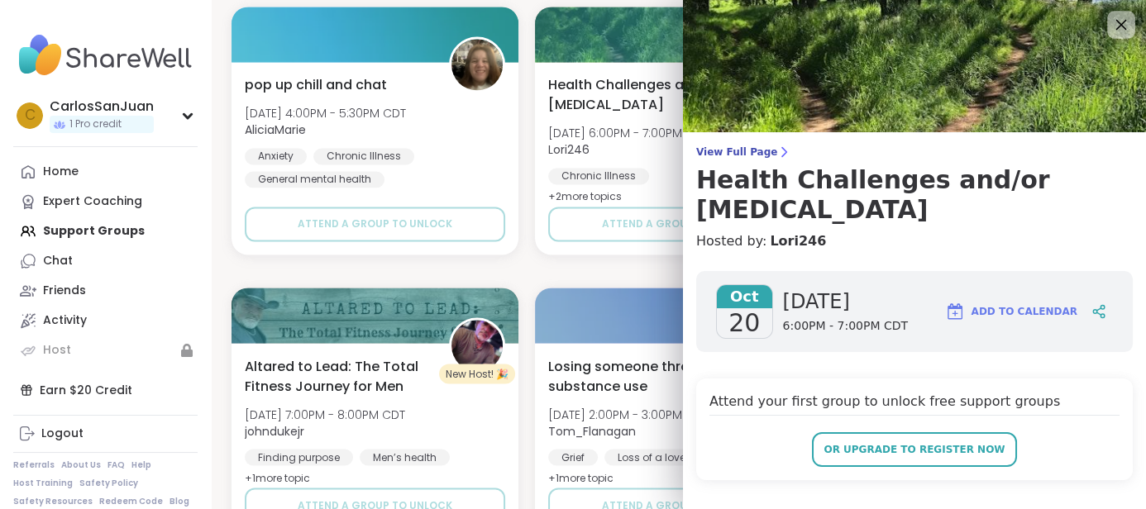
click at [1122, 16] on icon at bounding box center [1121, 24] width 21 height 21
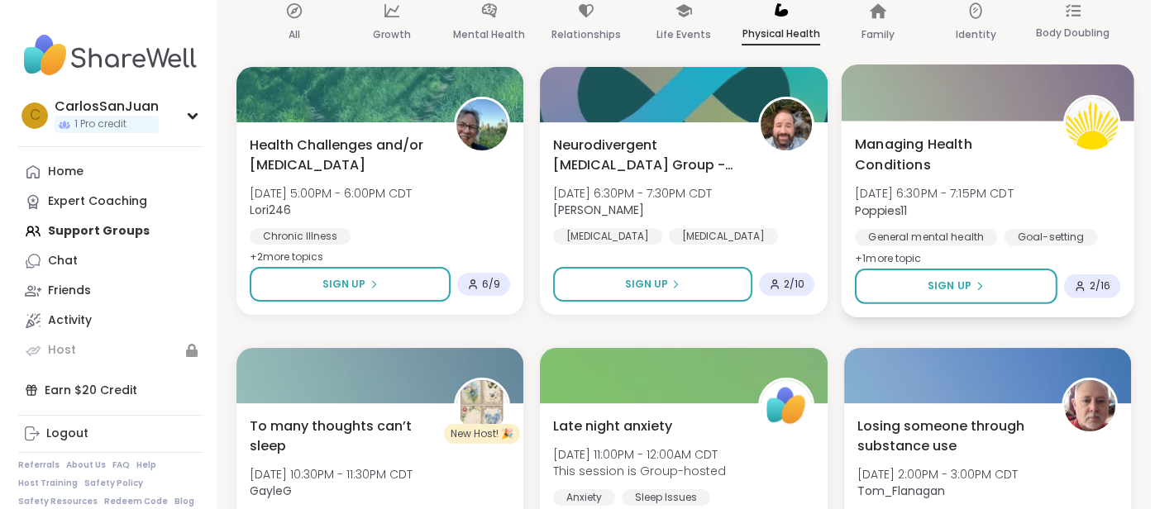
scroll to position [237, 0]
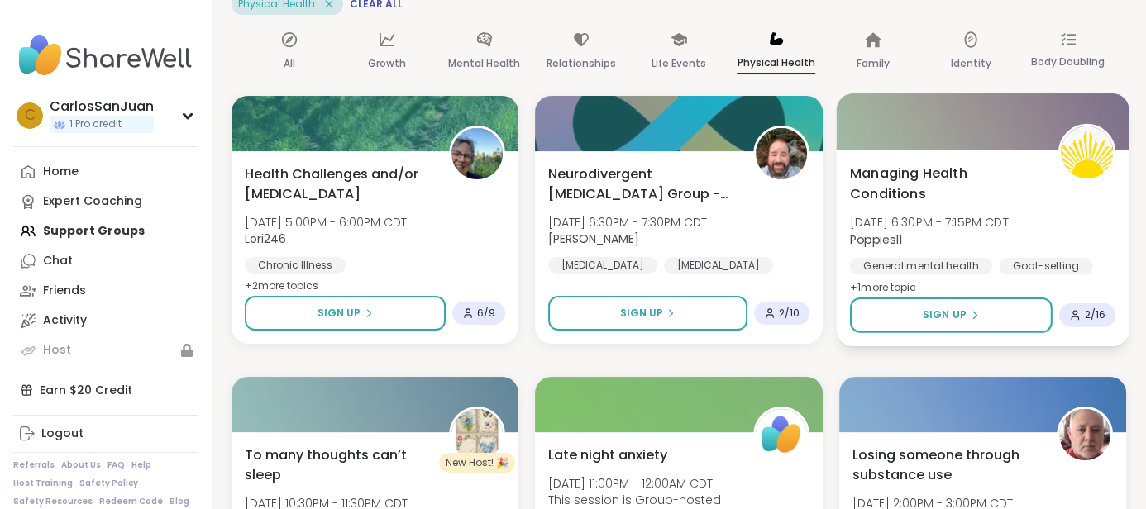
click at [924, 179] on span "Managing Health Conditions" at bounding box center [945, 183] width 190 height 41
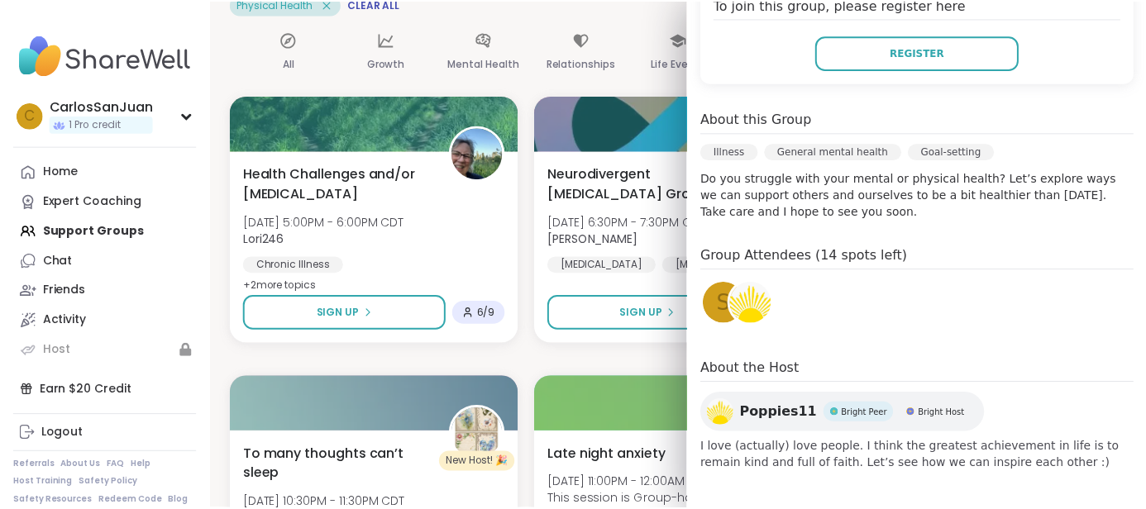
scroll to position [368, 0]
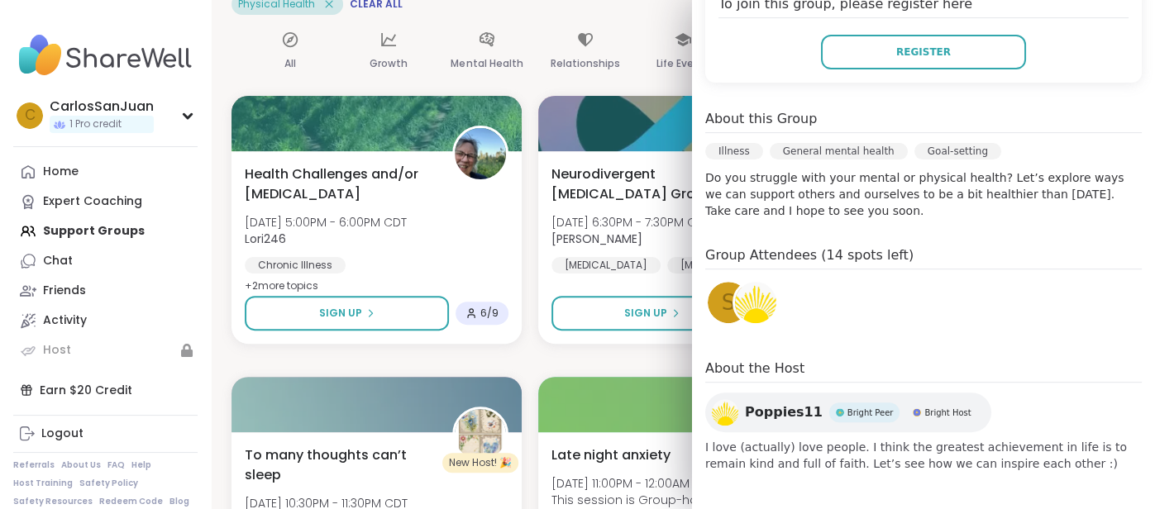
click at [628, 8] on div "Physical Health Clear All" at bounding box center [684, 3] width 904 height 21
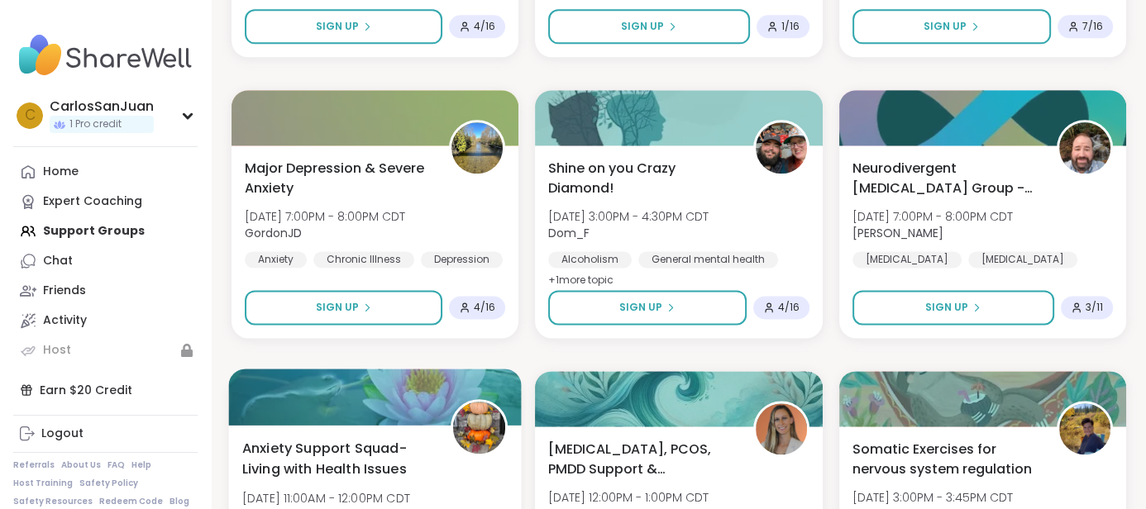
scroll to position [2099, 0]
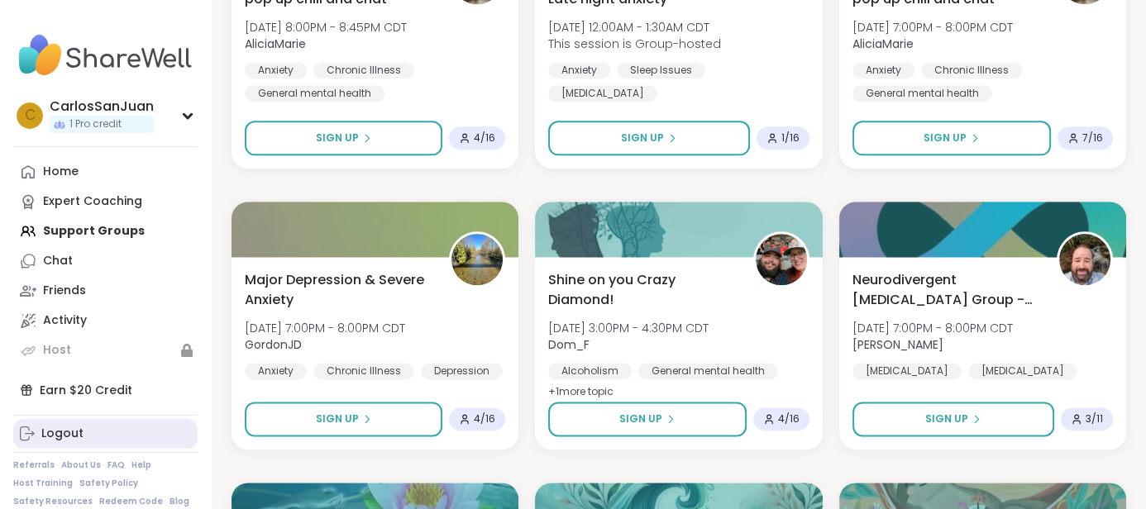
click at [83, 435] on link "Logout" at bounding box center [105, 434] width 184 height 30
